Goal: Task Accomplishment & Management: Complete application form

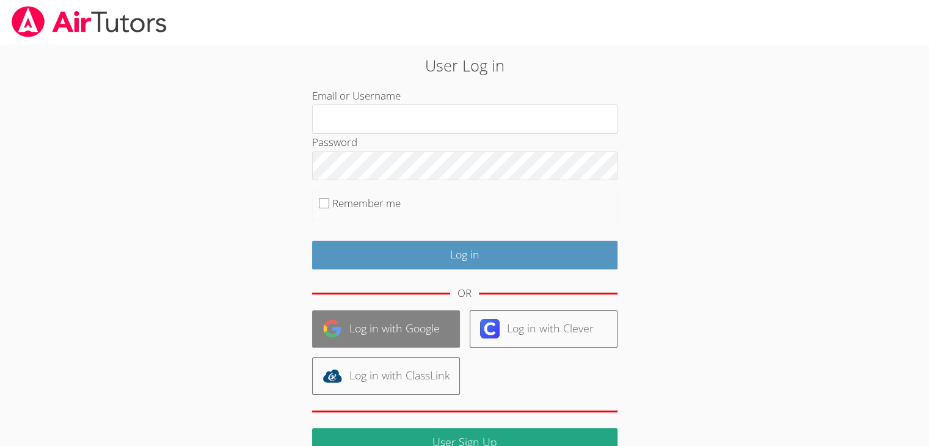
click at [324, 338] on link "Log in with Google" at bounding box center [386, 328] width 148 height 37
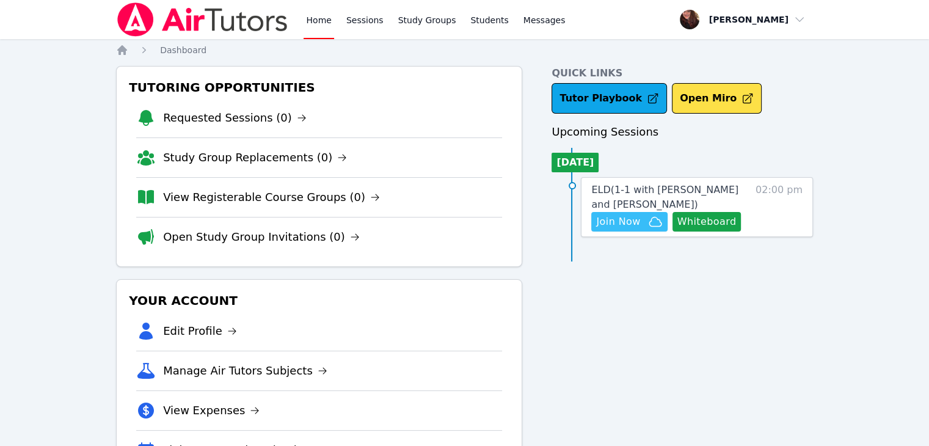
click at [615, 214] on span "Join Now" at bounding box center [618, 221] width 44 height 15
click at [627, 187] on span "ELD ( 1-1 with [PERSON_NAME] and [PERSON_NAME] )" at bounding box center [664, 197] width 147 height 26
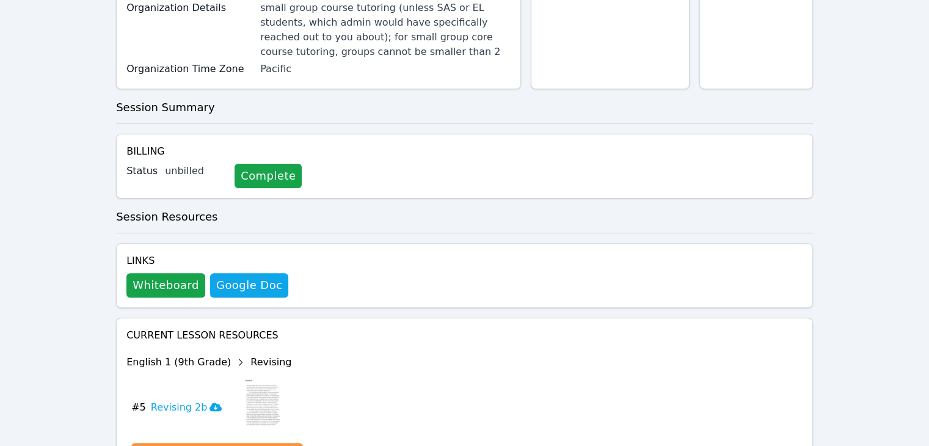
scroll to position [366, 0]
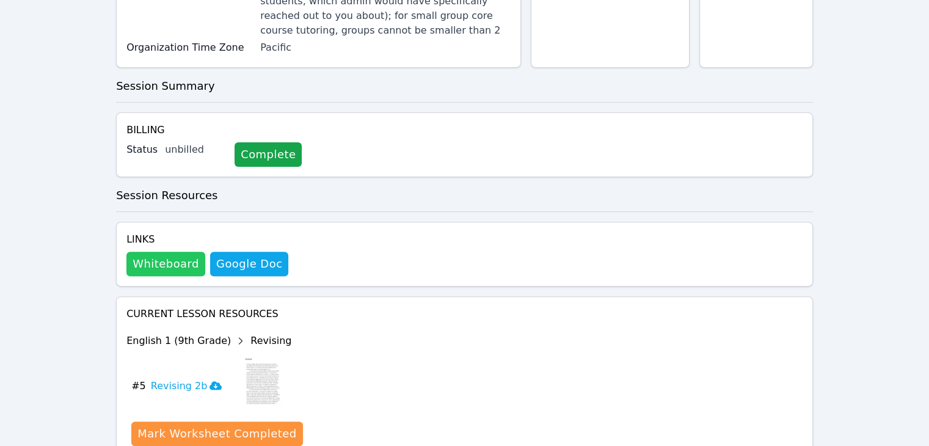
click at [145, 252] on button "Whiteboard" at bounding box center [165, 264] width 79 height 24
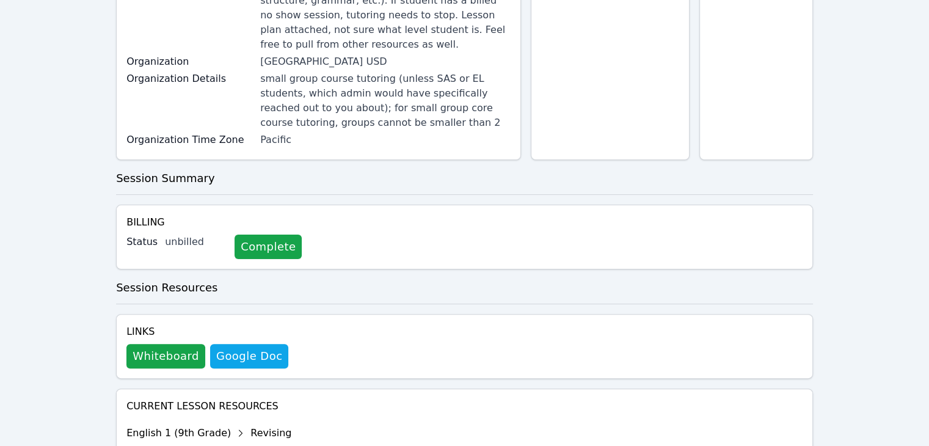
scroll to position [0, 0]
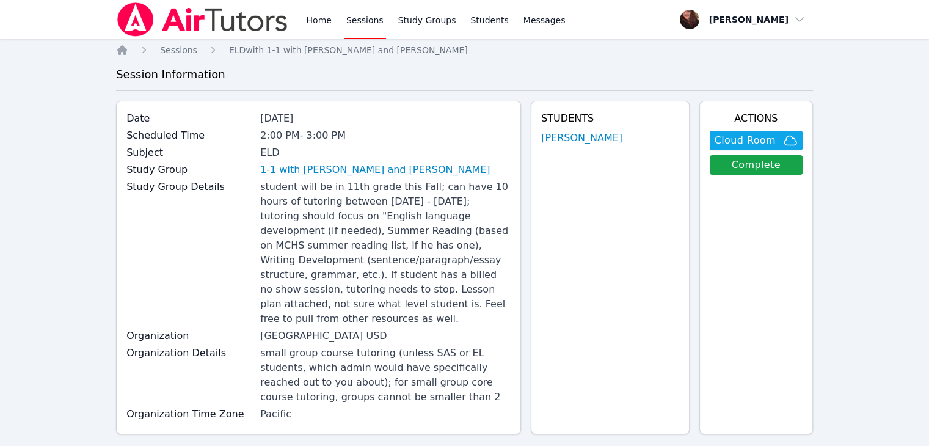
click at [336, 173] on link "1-1 with Jason Aguinada and Tiffany Gates" at bounding box center [375, 169] width 230 height 15
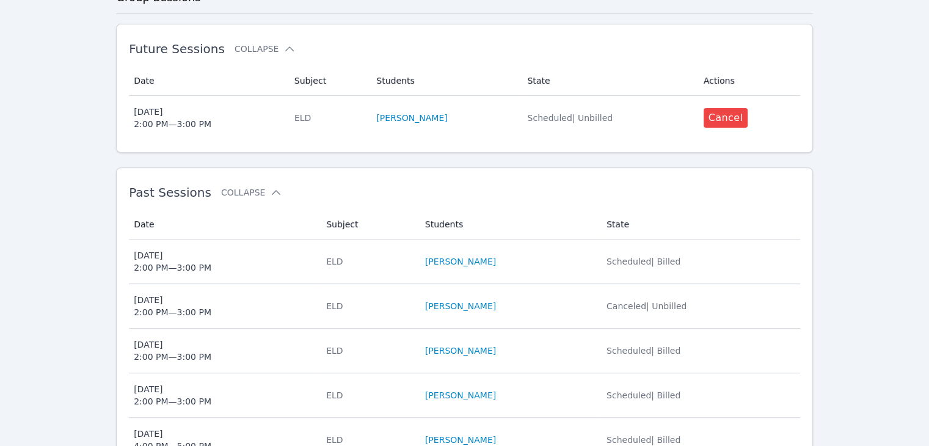
scroll to position [488, 0]
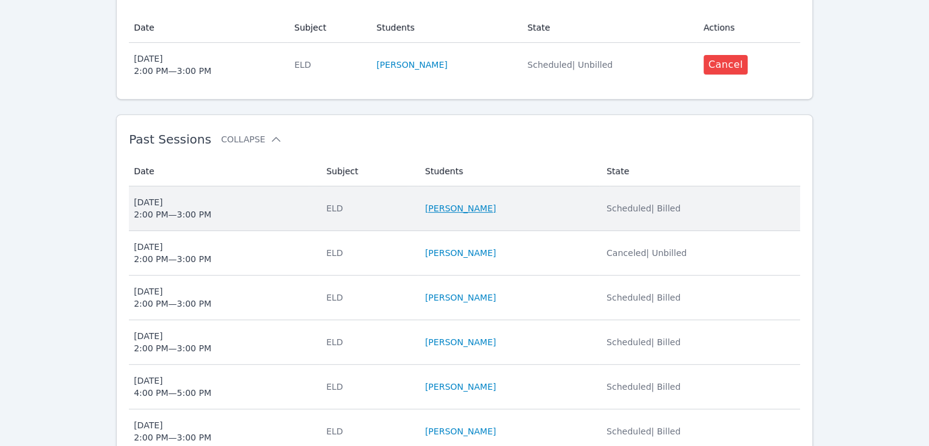
click at [445, 202] on link "[PERSON_NAME]" at bounding box center [460, 208] width 71 height 12
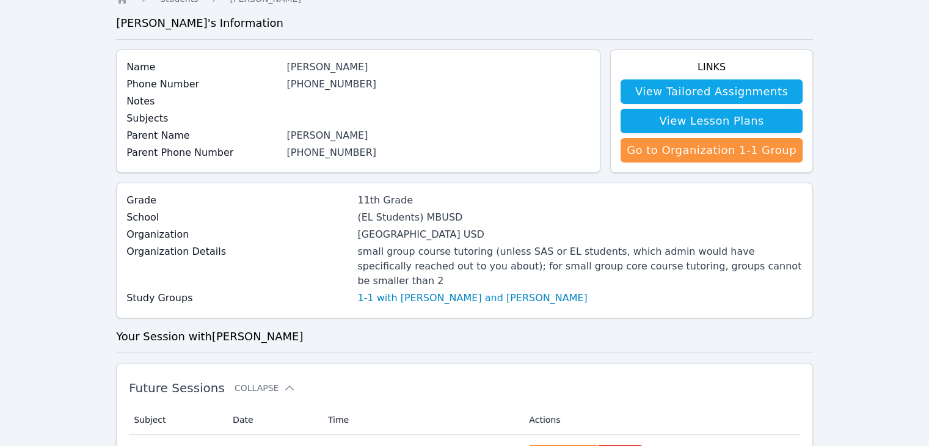
scroll to position [122, 0]
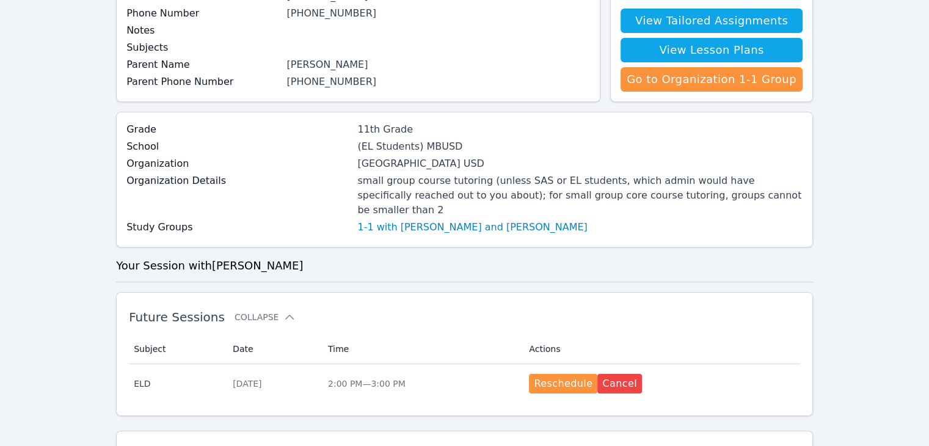
click at [446, 203] on div "Organization Details small group course tutoring (unless SAS or EL students, wh…" at bounding box center [464, 196] width 676 height 46
click at [445, 220] on link "1-1 with Jason Aguinada and Tiffany Gates" at bounding box center [472, 227] width 230 height 15
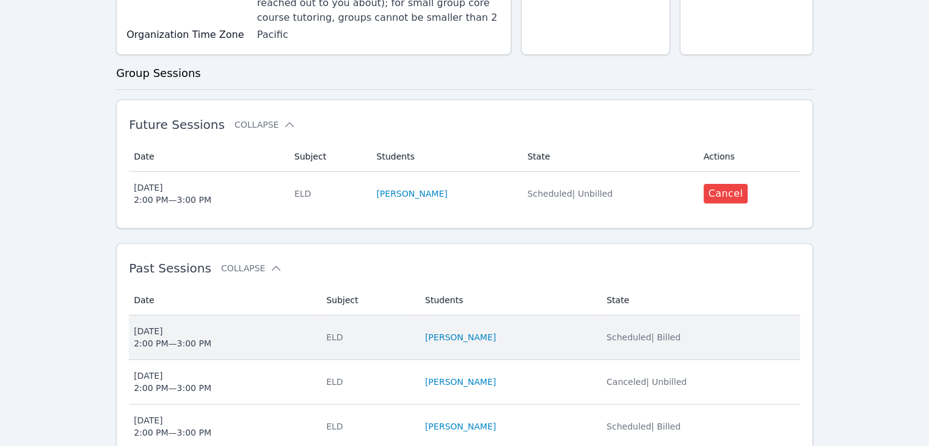
scroll to position [366, 0]
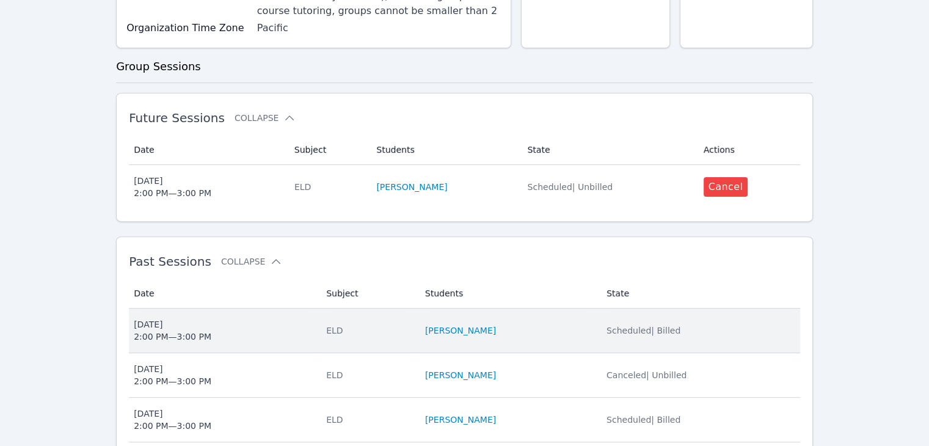
click at [231, 318] on span "Wed Aug 13 2:00 PM — 3:00 PM" at bounding box center [223, 330] width 178 height 24
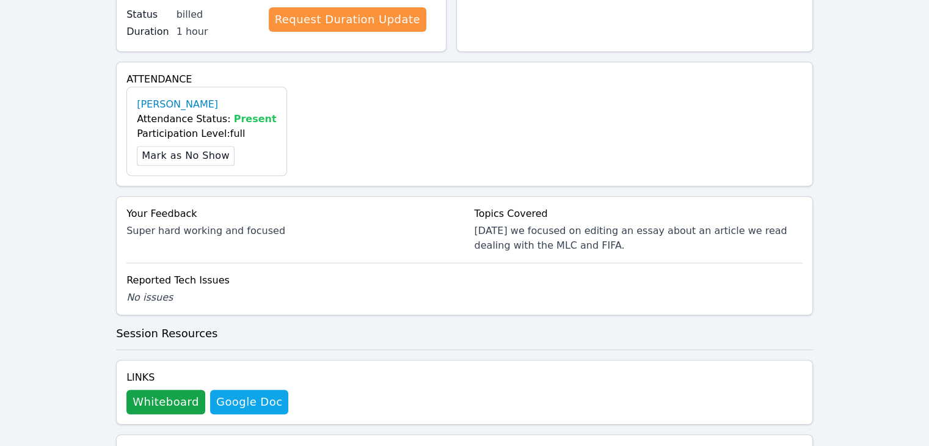
scroll to position [488, 0]
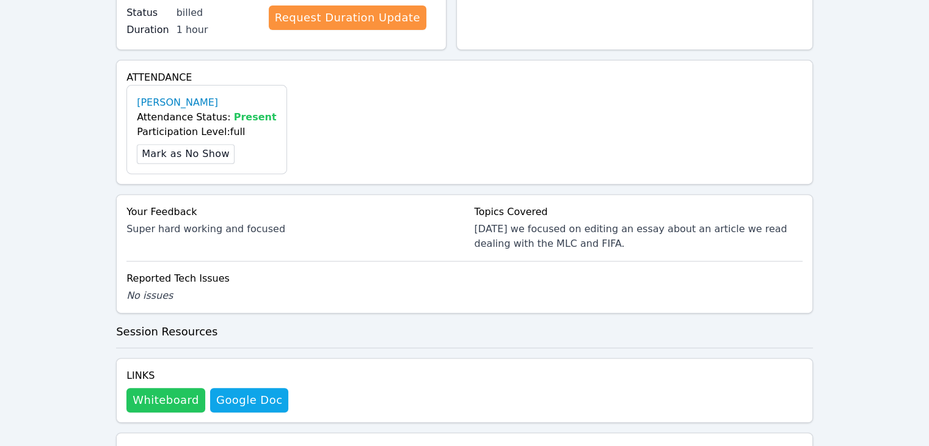
click at [181, 388] on button "Whiteboard" at bounding box center [165, 400] width 79 height 24
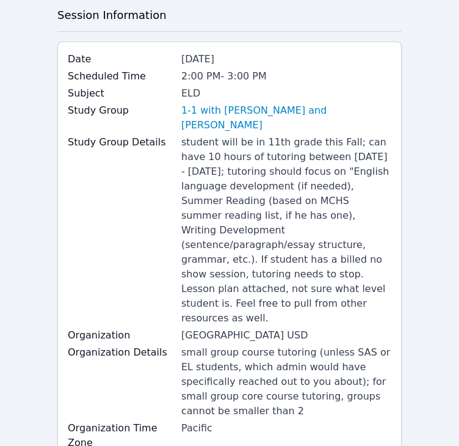
scroll to position [0, 0]
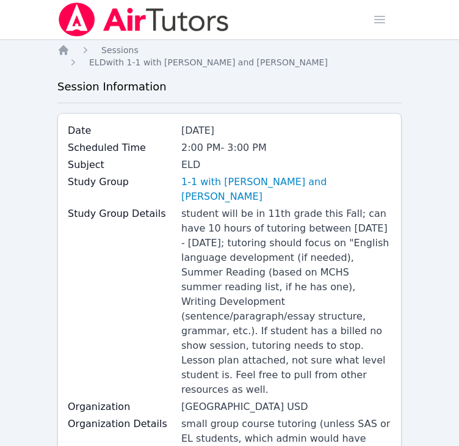
click at [176, 30] on img at bounding box center [143, 19] width 173 height 34
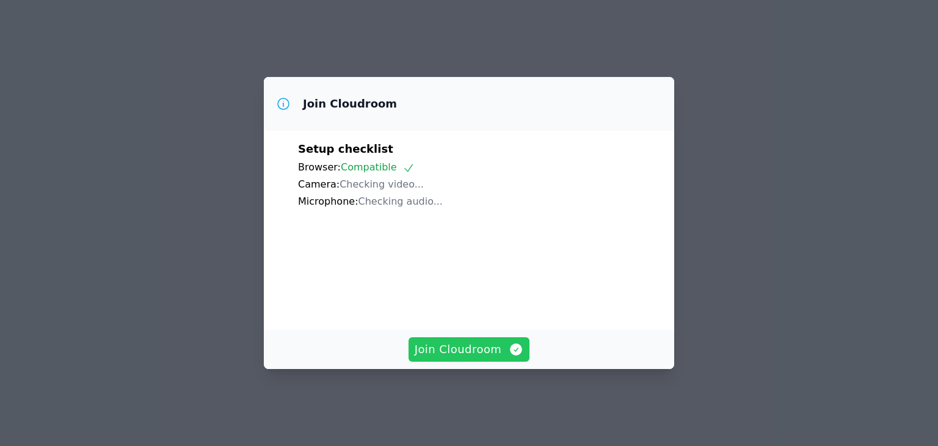
click at [478, 353] on span "Join Cloudroom" at bounding box center [469, 349] width 109 height 17
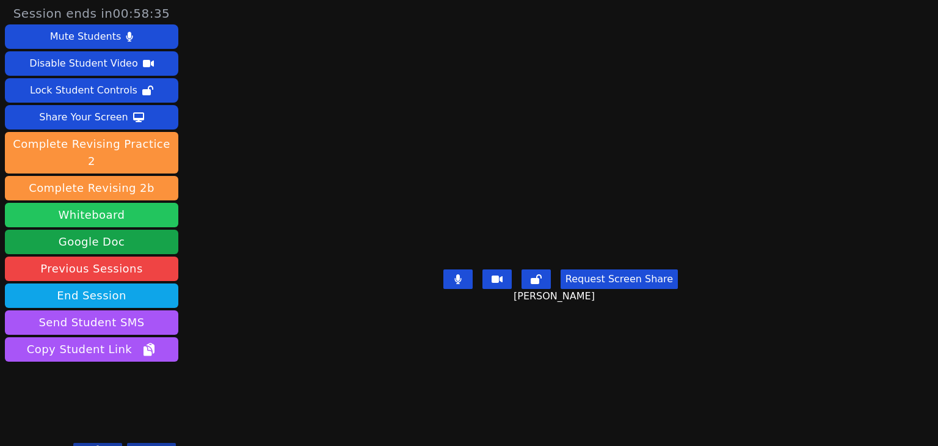
click at [107, 203] on button "Whiteboard" at bounding box center [91, 215] width 173 height 24
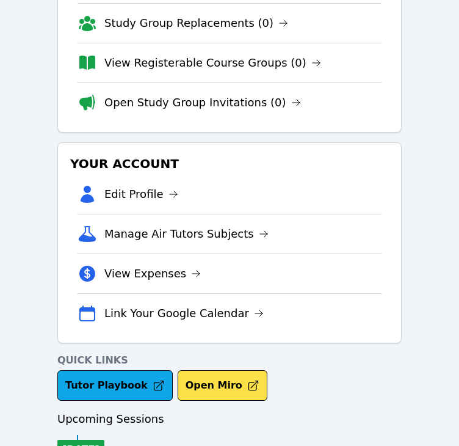
scroll to position [225, 0]
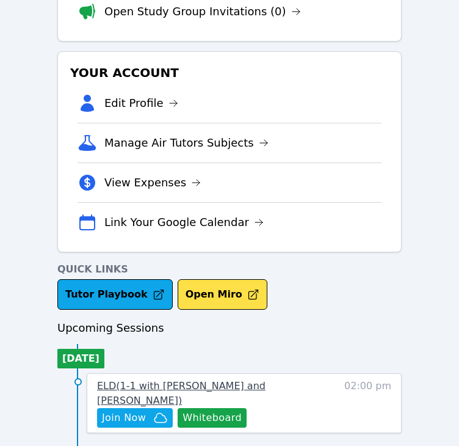
click at [217, 381] on span "ELD ( 1-1 with Jason Aguinada and Tiffany Gates )" at bounding box center [181, 393] width 168 height 26
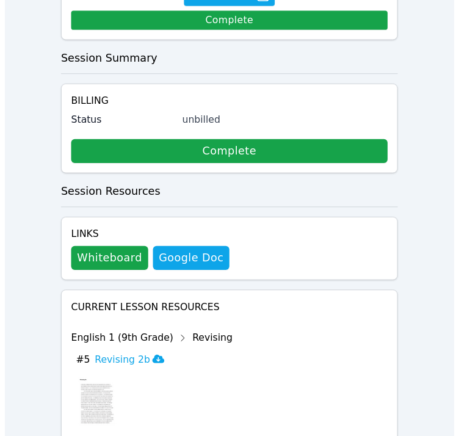
scroll to position [855, 0]
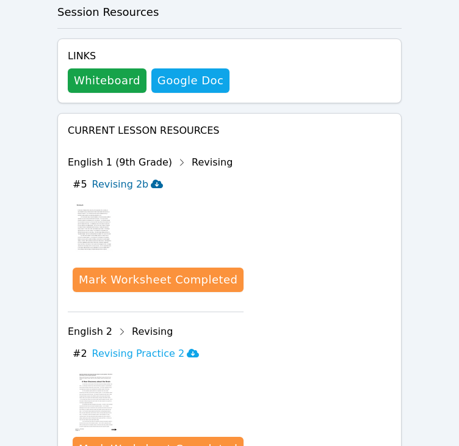
click at [121, 177] on h3 "Revising 2b" at bounding box center [127, 184] width 71 height 15
click at [139, 346] on h3 "Revising Practice 2" at bounding box center [145, 353] width 107 height 15
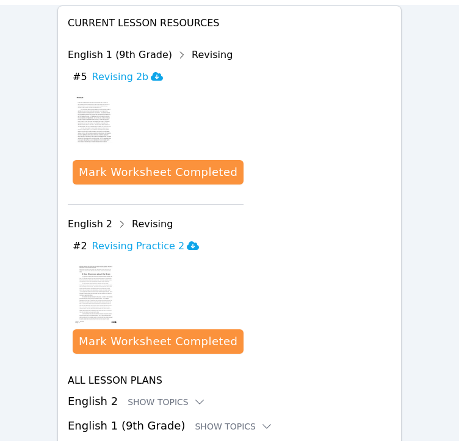
scroll to position [949, 0]
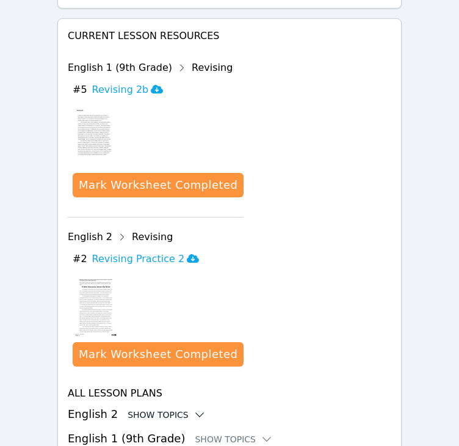
click at [149, 408] on div "Show Topics" at bounding box center [167, 414] width 78 height 12
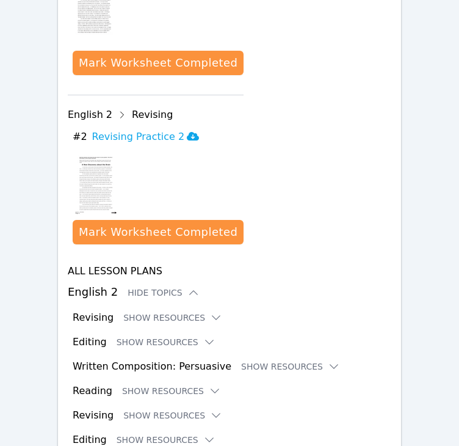
click at [144, 310] on div "Revising Show Resources" at bounding box center [232, 317] width 319 height 15
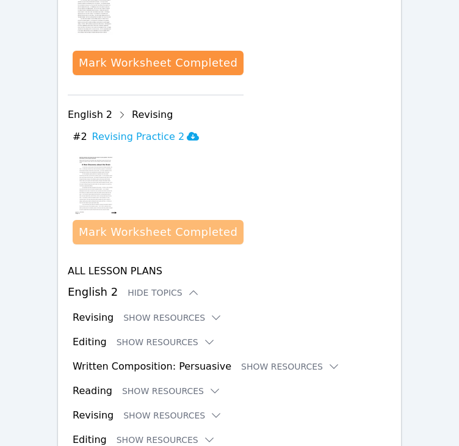
click at [156, 223] on div "Mark Worksheet Completed" at bounding box center [158, 231] width 159 height 17
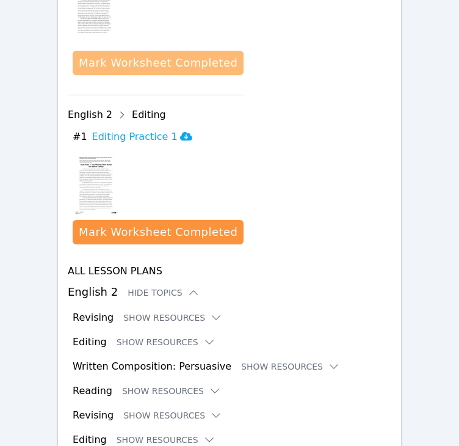
click at [175, 54] on div "Mark Worksheet Completed" at bounding box center [158, 62] width 159 height 17
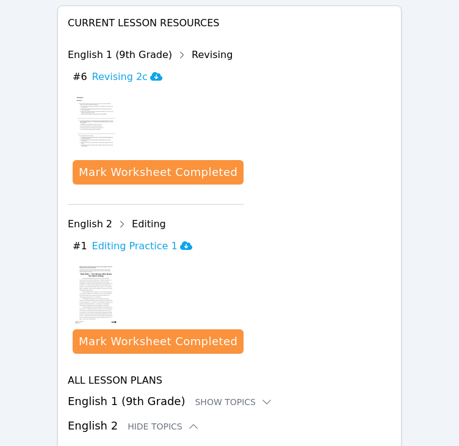
scroll to position [948, 0]
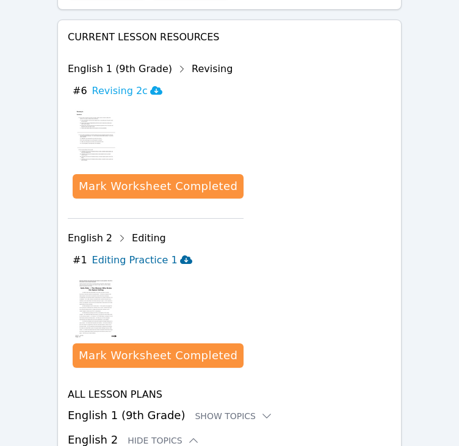
click at [154, 253] on h3 "Editing Practice 1" at bounding box center [142, 260] width 100 height 15
click at [134, 253] on h3 "Editing Practice 1" at bounding box center [142, 260] width 100 height 15
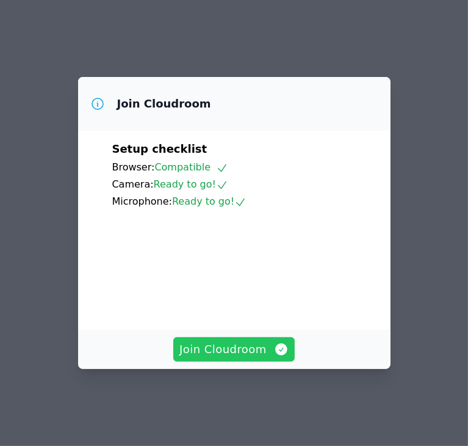
click at [250, 358] on span "Join Cloudroom" at bounding box center [233, 349] width 109 height 17
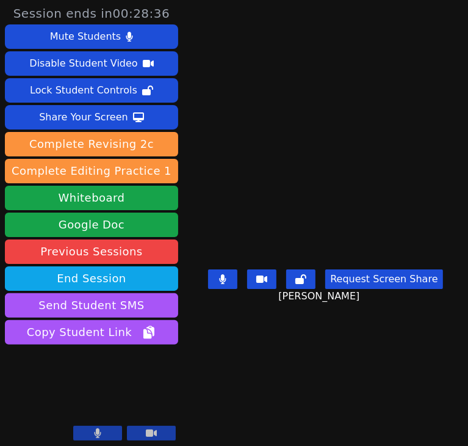
click at [98, 434] on icon at bounding box center [98, 433] width 7 height 10
click at [114, 410] on video at bounding box center [91, 396] width 173 height 98
click at [105, 430] on button at bounding box center [97, 433] width 49 height 15
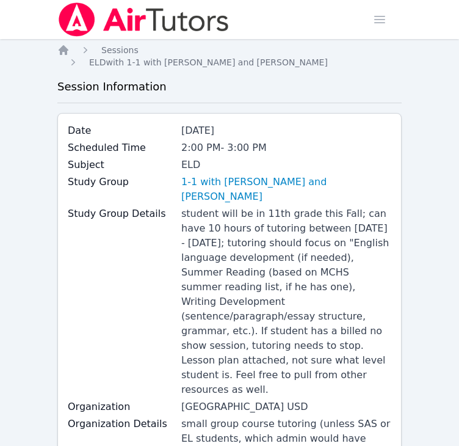
click at [130, 26] on img at bounding box center [143, 19] width 173 height 34
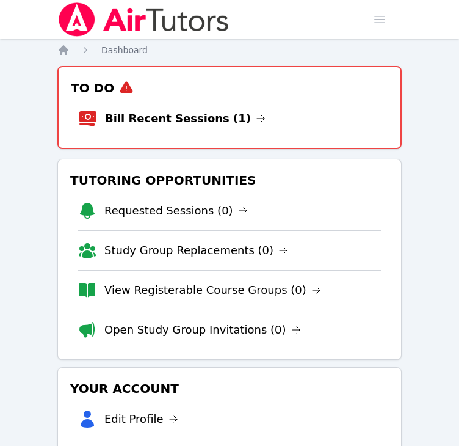
click at [220, 104] on li "Bill Recent Sessions (1)" at bounding box center [229, 118] width 303 height 39
click at [213, 116] on link "Bill Recent Sessions (1)" at bounding box center [185, 118] width 161 height 17
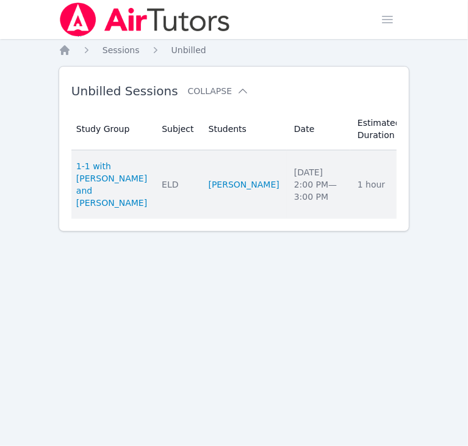
click at [416, 194] on link "Complete" at bounding box center [445, 185] width 59 height 20
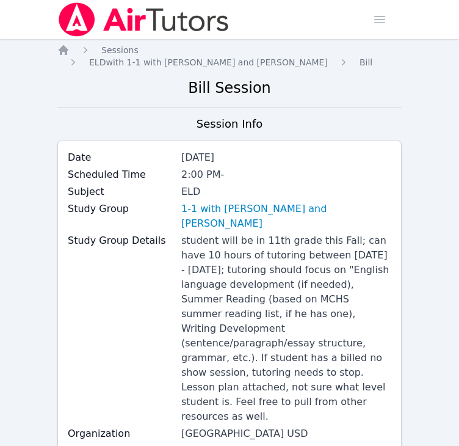
scroll to position [488, 0]
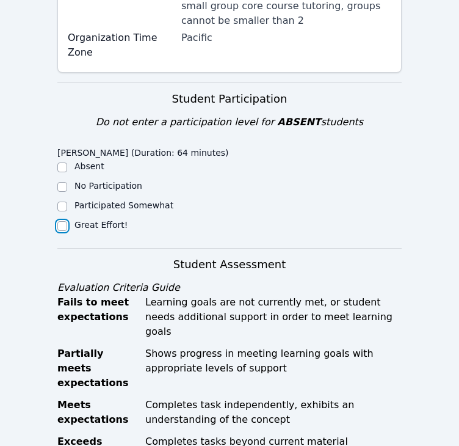
click at [62, 221] on input "Great Effort!" at bounding box center [62, 226] width 10 height 10
checkbox input "true"
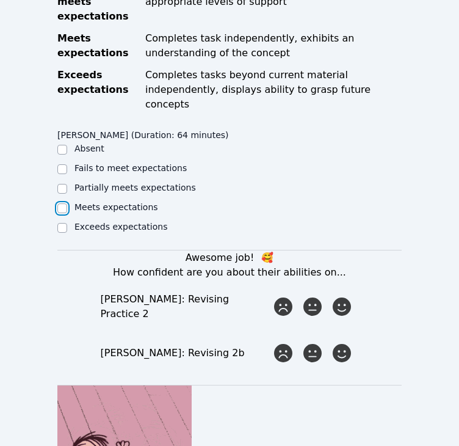
click at [64, 203] on input "Meets expectations" at bounding box center [62, 208] width 10 height 10
checkbox input "true"
click at [335, 295] on icon at bounding box center [342, 306] width 22 height 22
click at [0, 0] on input "radio" at bounding box center [0, 0] width 0 height 0
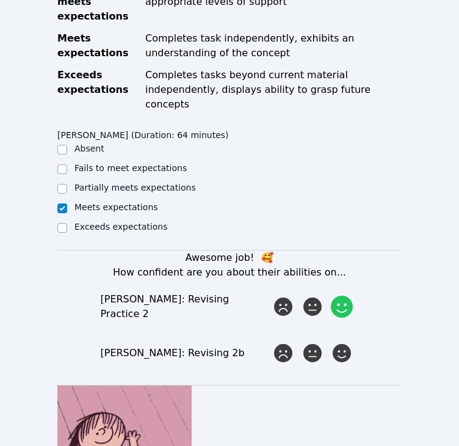
click at [335, 275] on form "Student Participation Do not enter a participation level for ABSENT students Ja…" at bounding box center [229, 427] width 344 height 1423
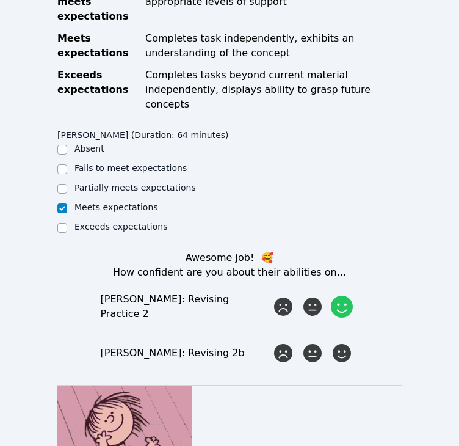
scroll to position [1099, 0]
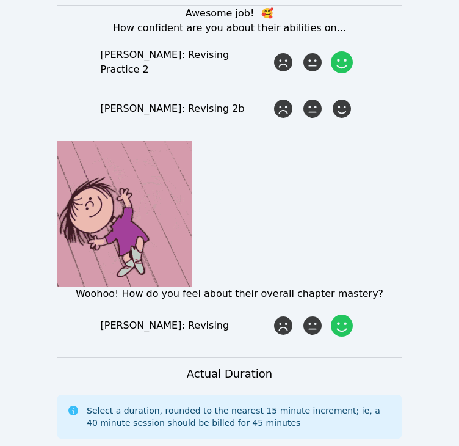
click at [342, 314] on icon at bounding box center [342, 325] width 22 height 22
click at [0, 0] on input "radio" at bounding box center [0, 0] width 0 height 0
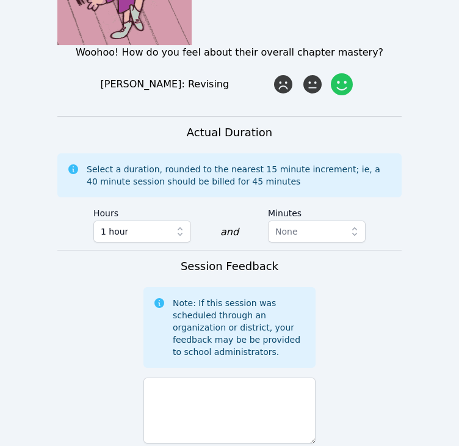
scroll to position [1343, 0]
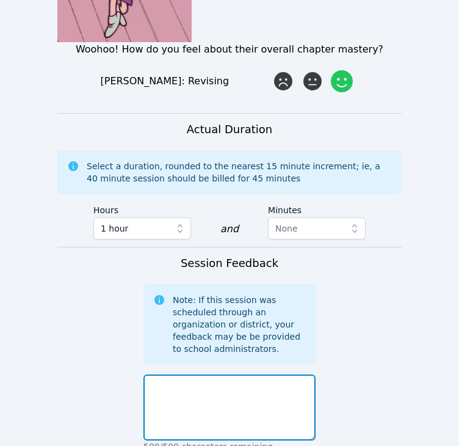
click at [198, 374] on textarea at bounding box center [229, 407] width 172 height 66
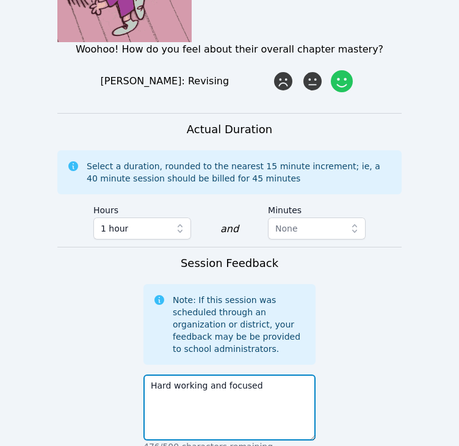
type textarea "Hard working and focused"
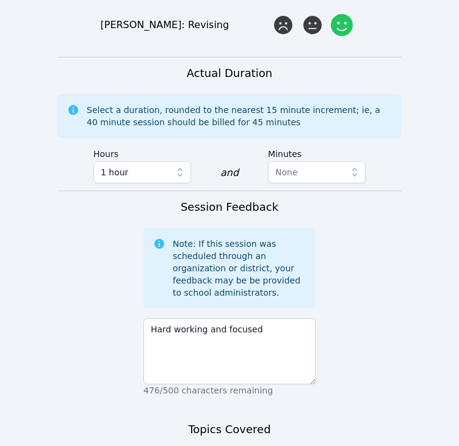
scroll to position [1488, 0]
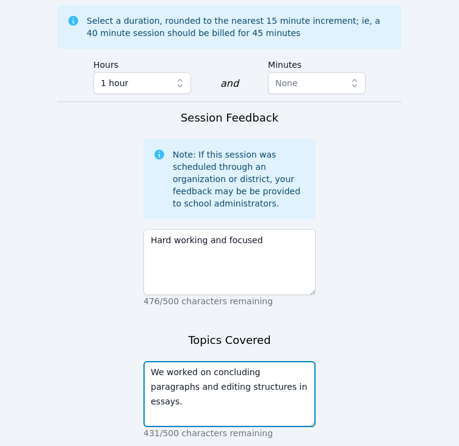
drag, startPoint x: 234, startPoint y: 294, endPoint x: 195, endPoint y: 290, distance: 39.2
click at [195, 361] on textarea "We worked on concluding paragraphs and editing structures in essays." at bounding box center [229, 394] width 172 height 66
type textarea "We worked on concluding paragraphs and editing in pre-written essays."
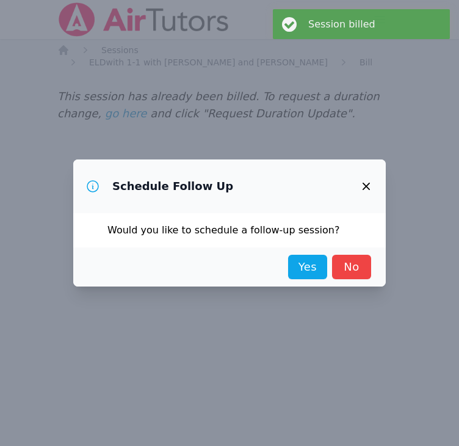
scroll to position [0, 0]
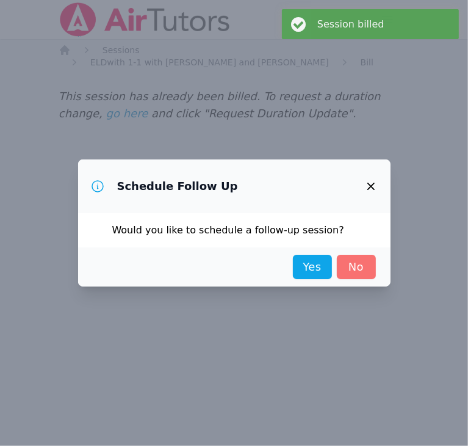
click at [370, 272] on link "No" at bounding box center [356, 267] width 39 height 24
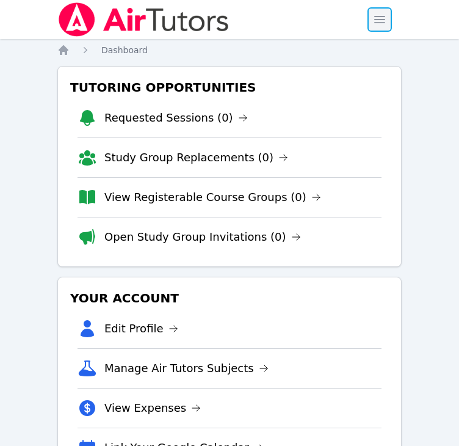
click at [389, 20] on span "button" at bounding box center [379, 19] width 27 height 27
